Goal: Communication & Community: Connect with others

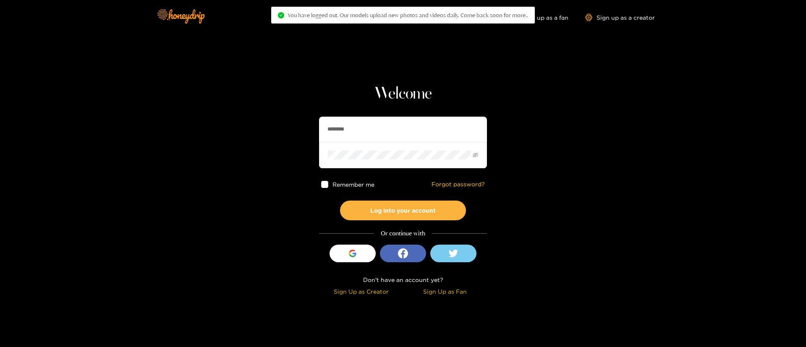
click at [343, 134] on input "********" at bounding box center [403, 129] width 168 height 25
type input "**********"
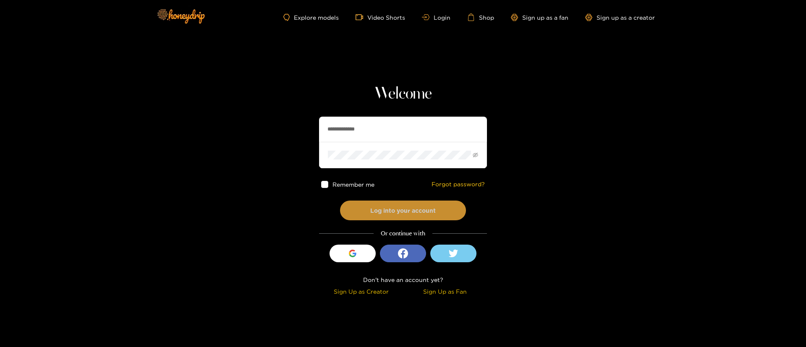
click at [435, 204] on button "Log into your account" at bounding box center [403, 211] width 126 height 20
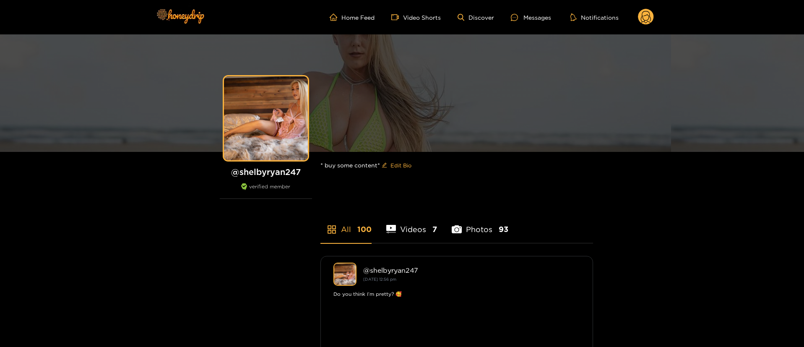
click at [642, 18] on circle at bounding box center [646, 17] width 16 height 16
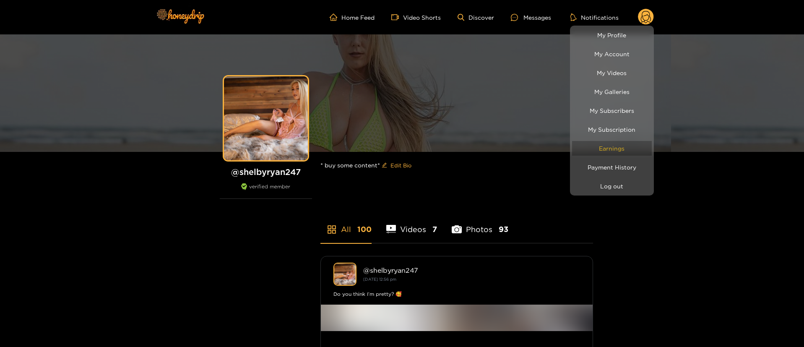
click at [619, 148] on link "Earnings" at bounding box center [612, 148] width 80 height 15
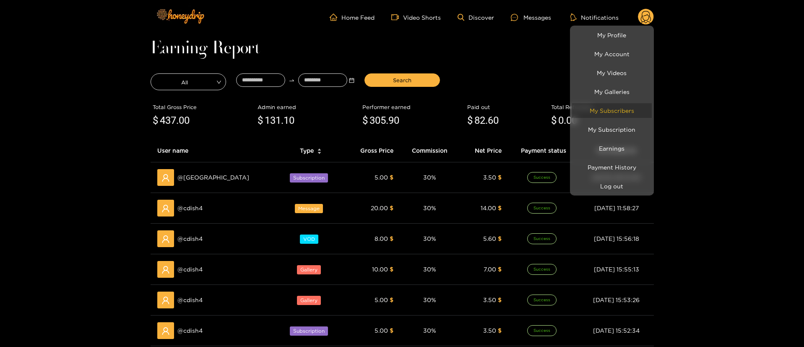
click at [616, 113] on link "My Subscribers" at bounding box center [612, 110] width 80 height 15
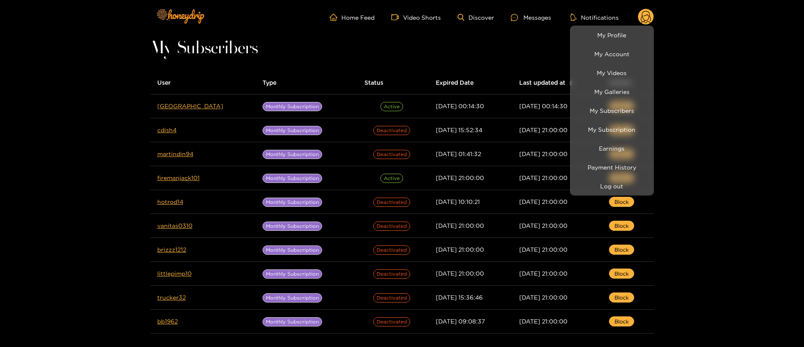
click at [20, 243] on div at bounding box center [402, 173] width 804 height 347
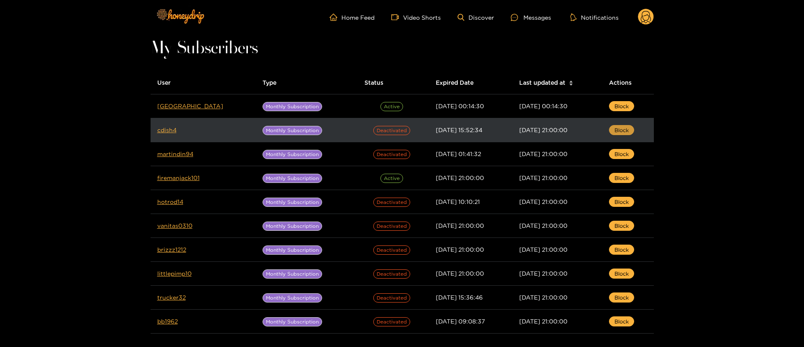
click at [621, 127] on span "Block" at bounding box center [622, 130] width 14 height 8
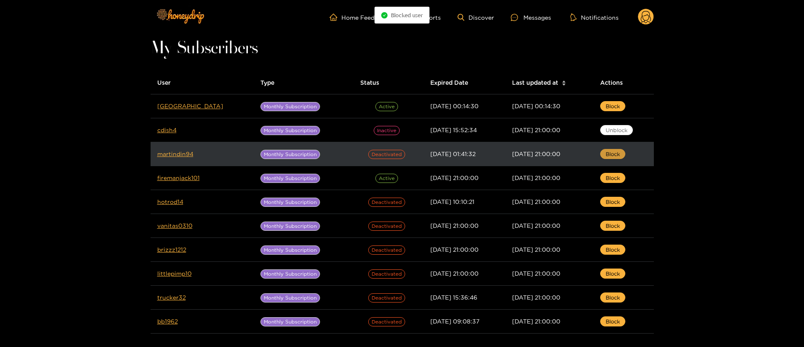
click at [613, 154] on span "Block" at bounding box center [613, 154] width 14 height 8
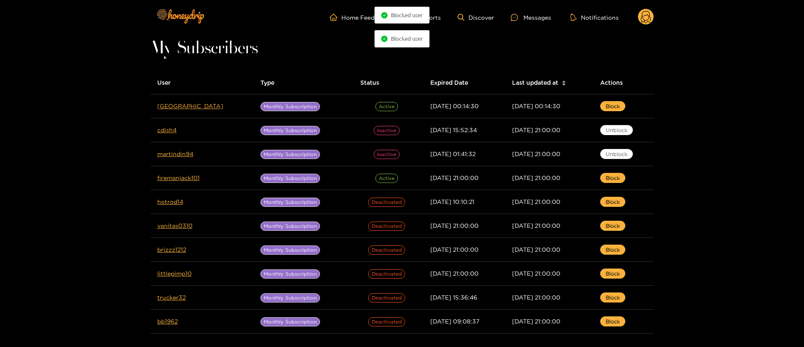
click at [650, 16] on icon at bounding box center [646, 18] width 10 height 15
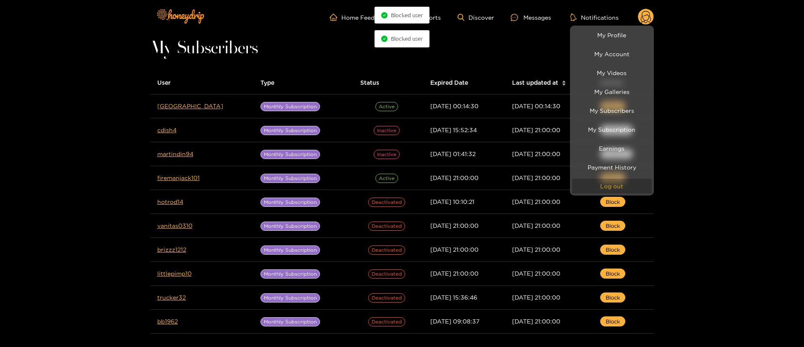
drag, startPoint x: 615, startPoint y: 186, endPoint x: 619, endPoint y: 184, distance: 4.7
click at [616, 185] on button "Log out" at bounding box center [612, 186] width 80 height 15
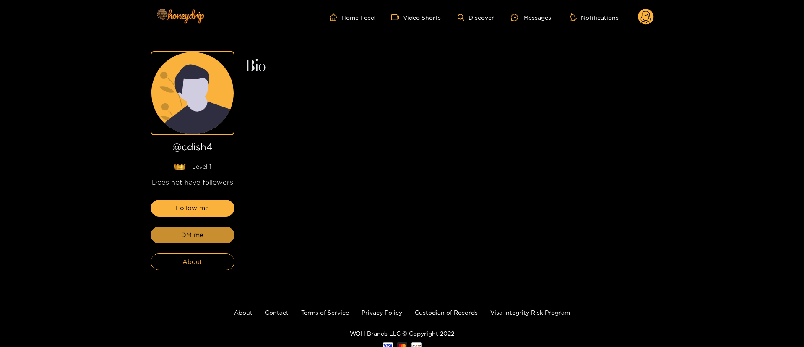
click at [210, 230] on button "DM me" at bounding box center [193, 235] width 84 height 17
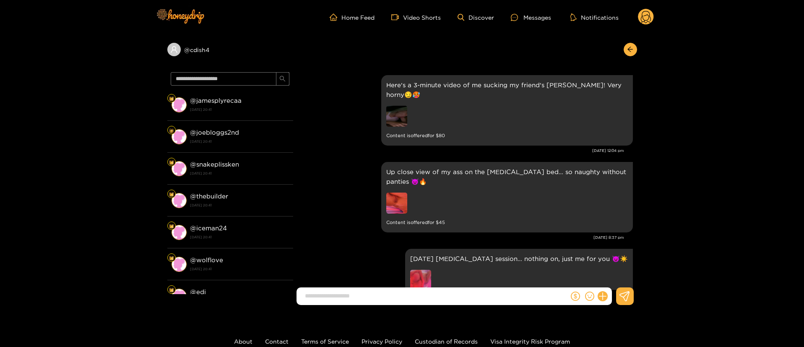
scroll to position [1782, 0]
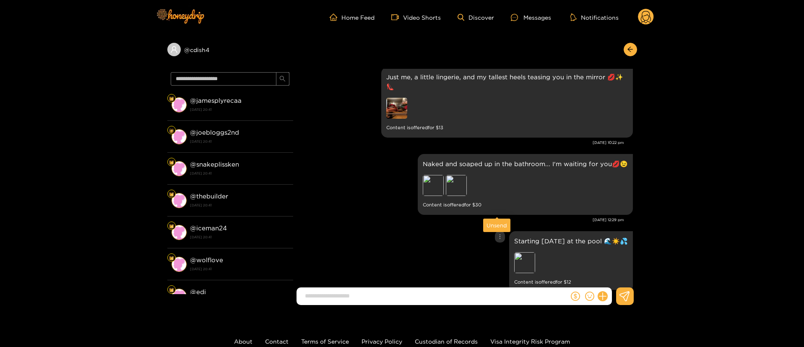
click at [497, 234] on icon "more" at bounding box center [500, 237] width 6 height 6
click at [496, 225] on div "Unsend" at bounding box center [497, 225] width 21 height 8
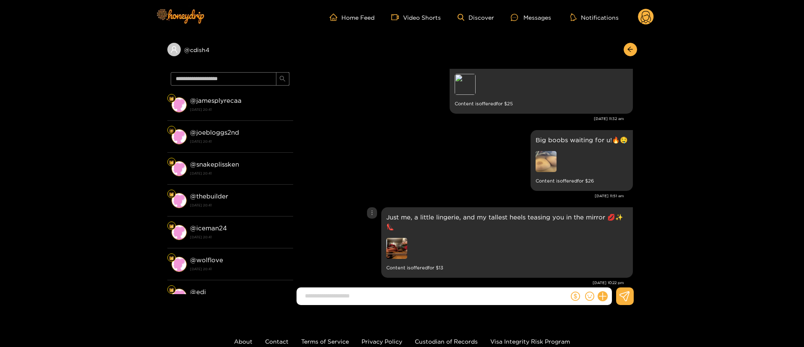
scroll to position [1705, 0]
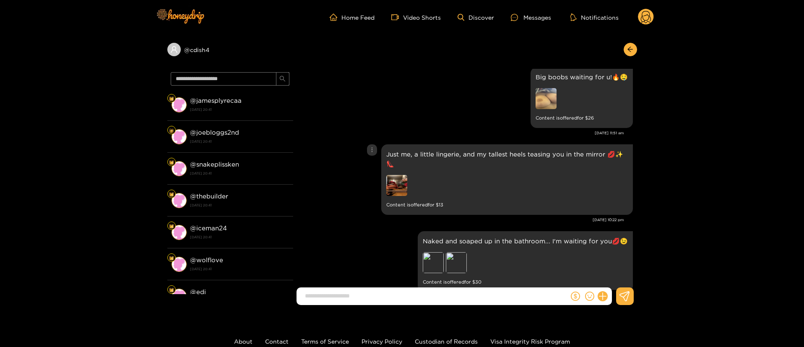
click at [372, 142] on div "Just me, a little lingerie, and my tallest heels teasing you in the mirror 💋✨👠 …" at bounding box center [466, 179] width 336 height 75
click at [371, 147] on icon "more" at bounding box center [372, 150] width 6 height 6
click at [372, 136] on div "Unsend" at bounding box center [371, 138] width 21 height 8
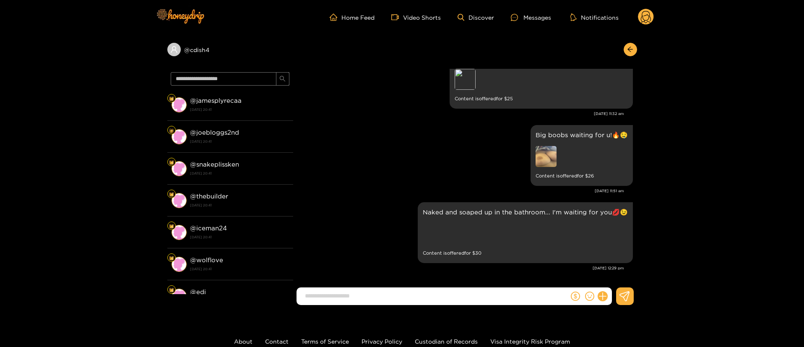
scroll to position [1618, 0]
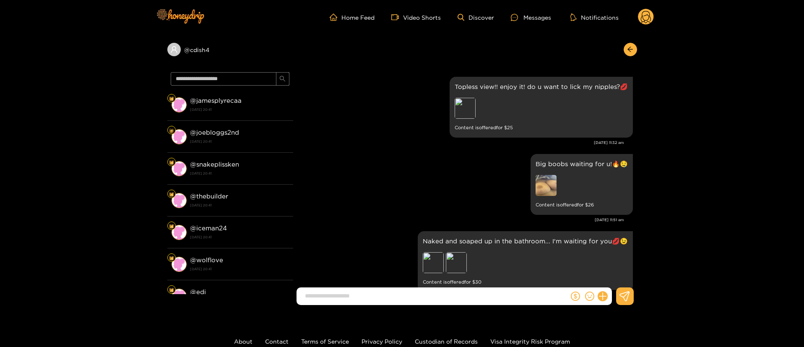
click at [448, 217] on div "[DATE] 11:51 am" at bounding box center [461, 220] width 327 height 6
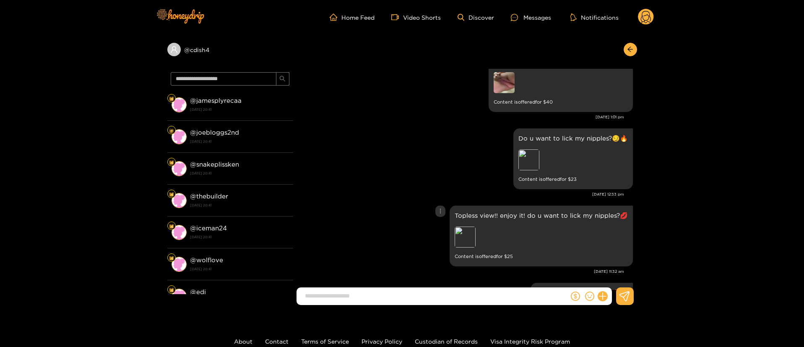
scroll to position [1429, 0]
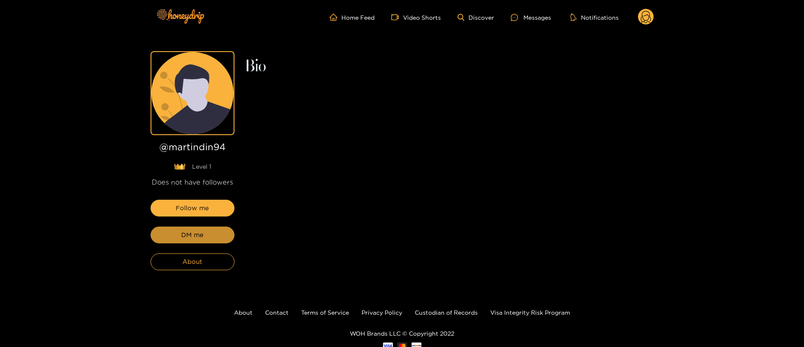
click at [219, 240] on button "DM me" at bounding box center [193, 235] width 84 height 17
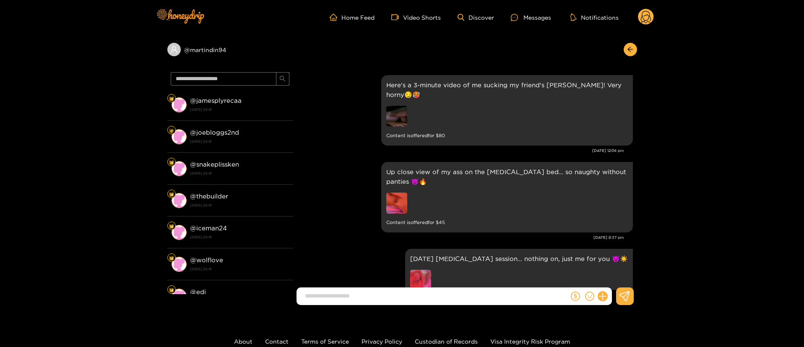
scroll to position [1782, 0]
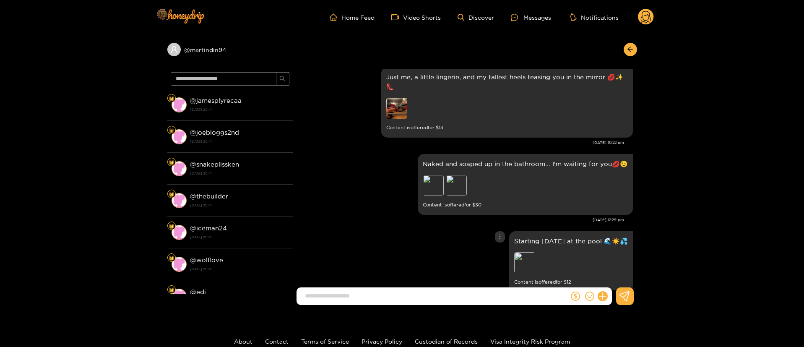
click at [497, 231] on div at bounding box center [500, 236] width 10 height 11
click at [497, 225] on div "Unsend" at bounding box center [497, 225] width 21 height 8
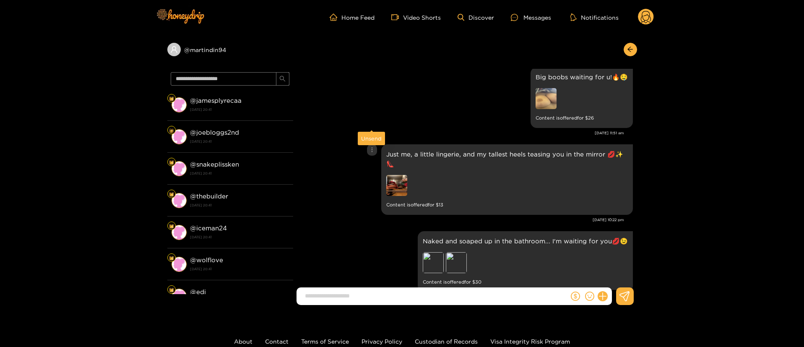
click at [376, 144] on div at bounding box center [372, 149] width 10 height 11
click at [376, 141] on div "Unsend" at bounding box center [371, 138] width 21 height 8
